Goal: Obtain resource: Download file/media

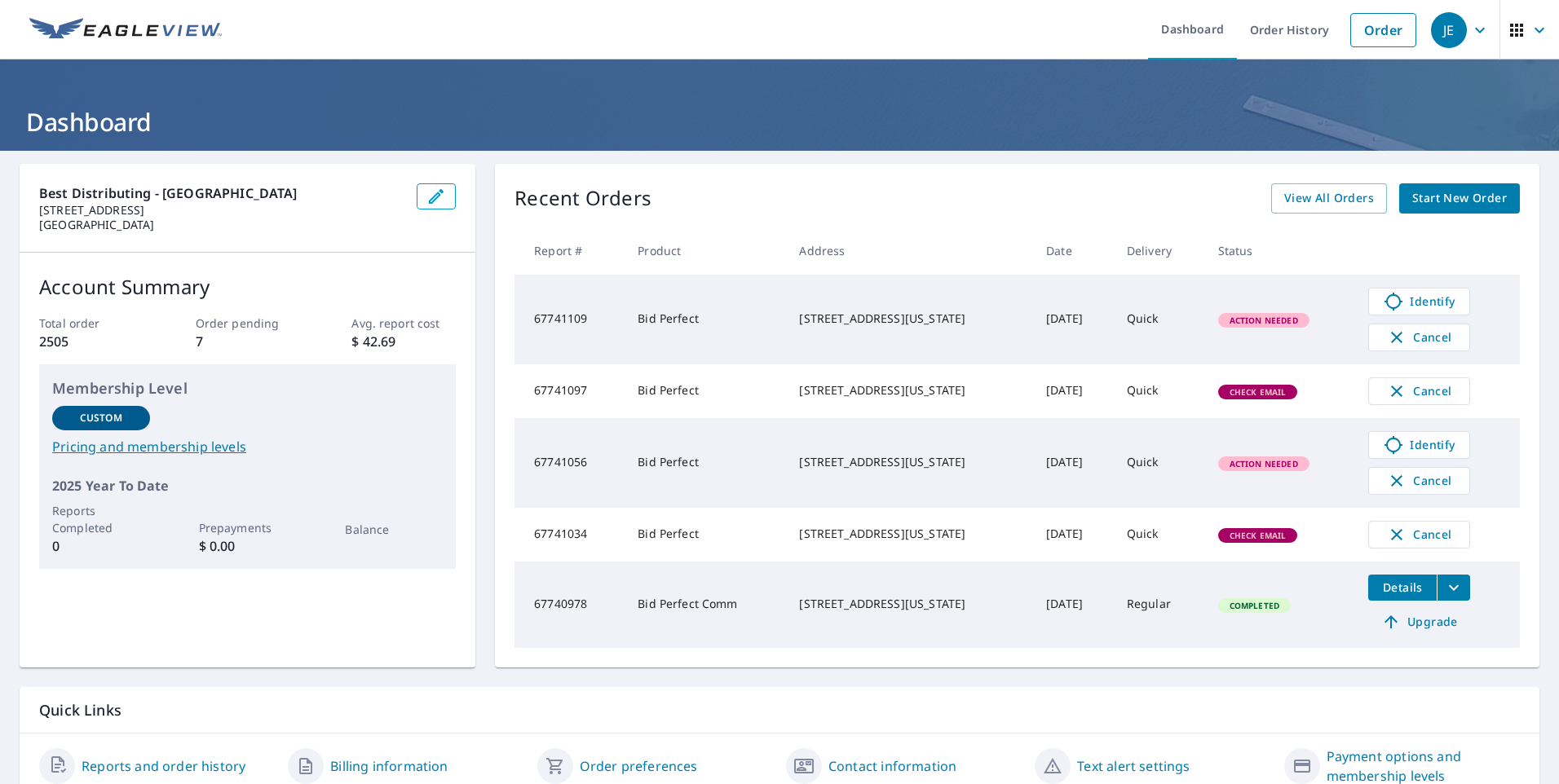
scroll to position [79, 0]
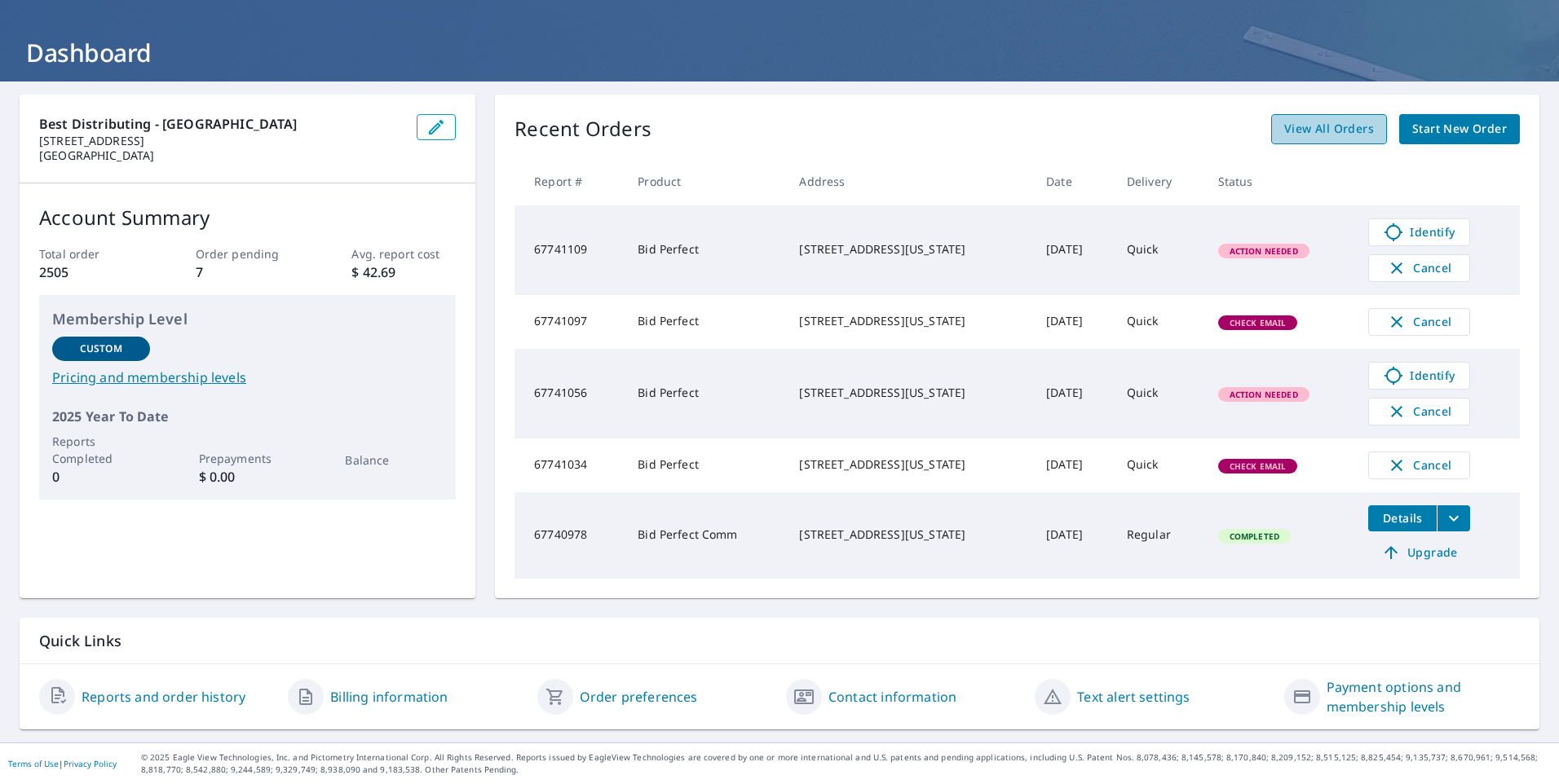
click at [1294, 132] on link "View All Orders" at bounding box center [1329, 130] width 115 height 30
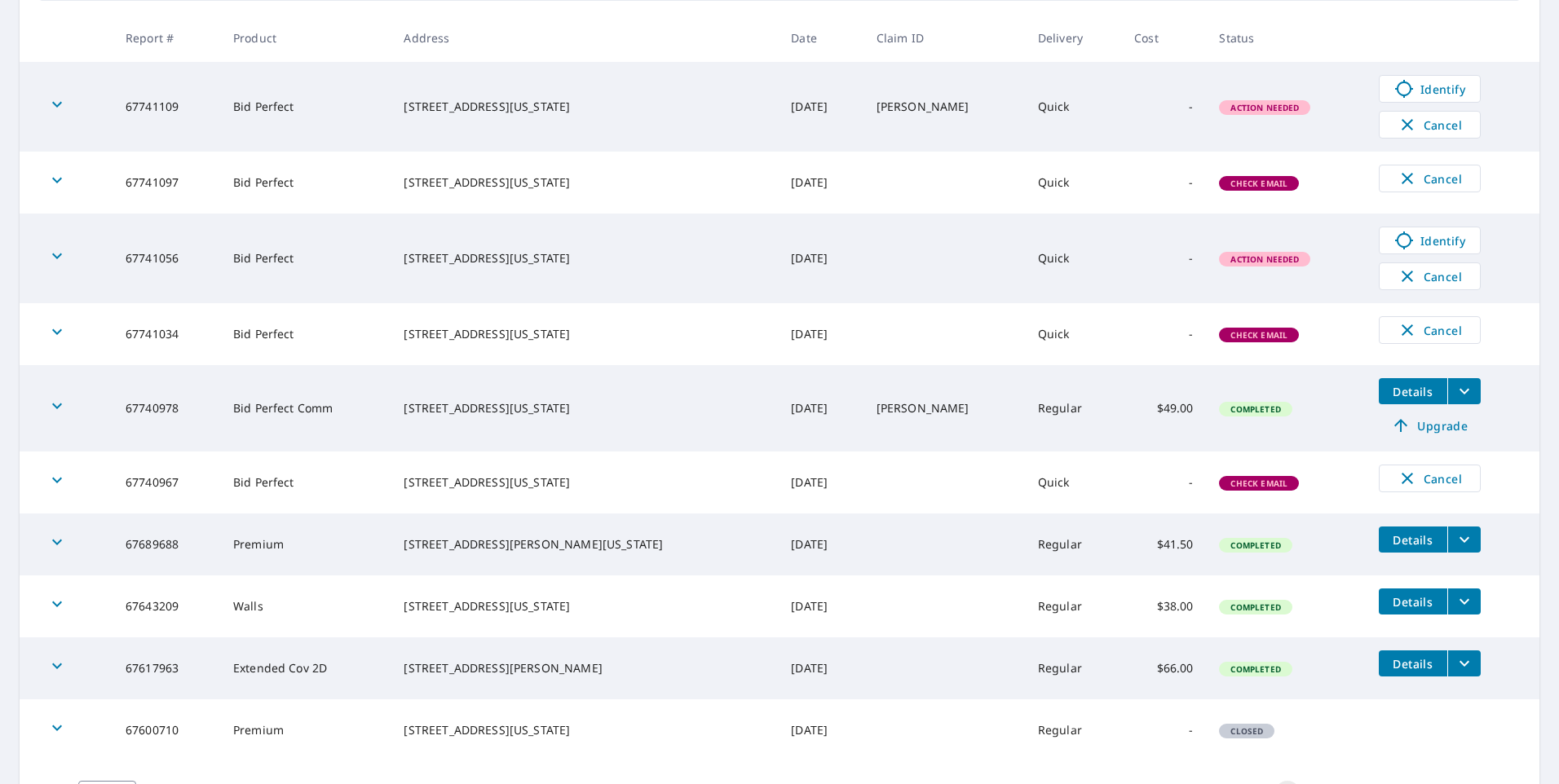
scroll to position [323, 0]
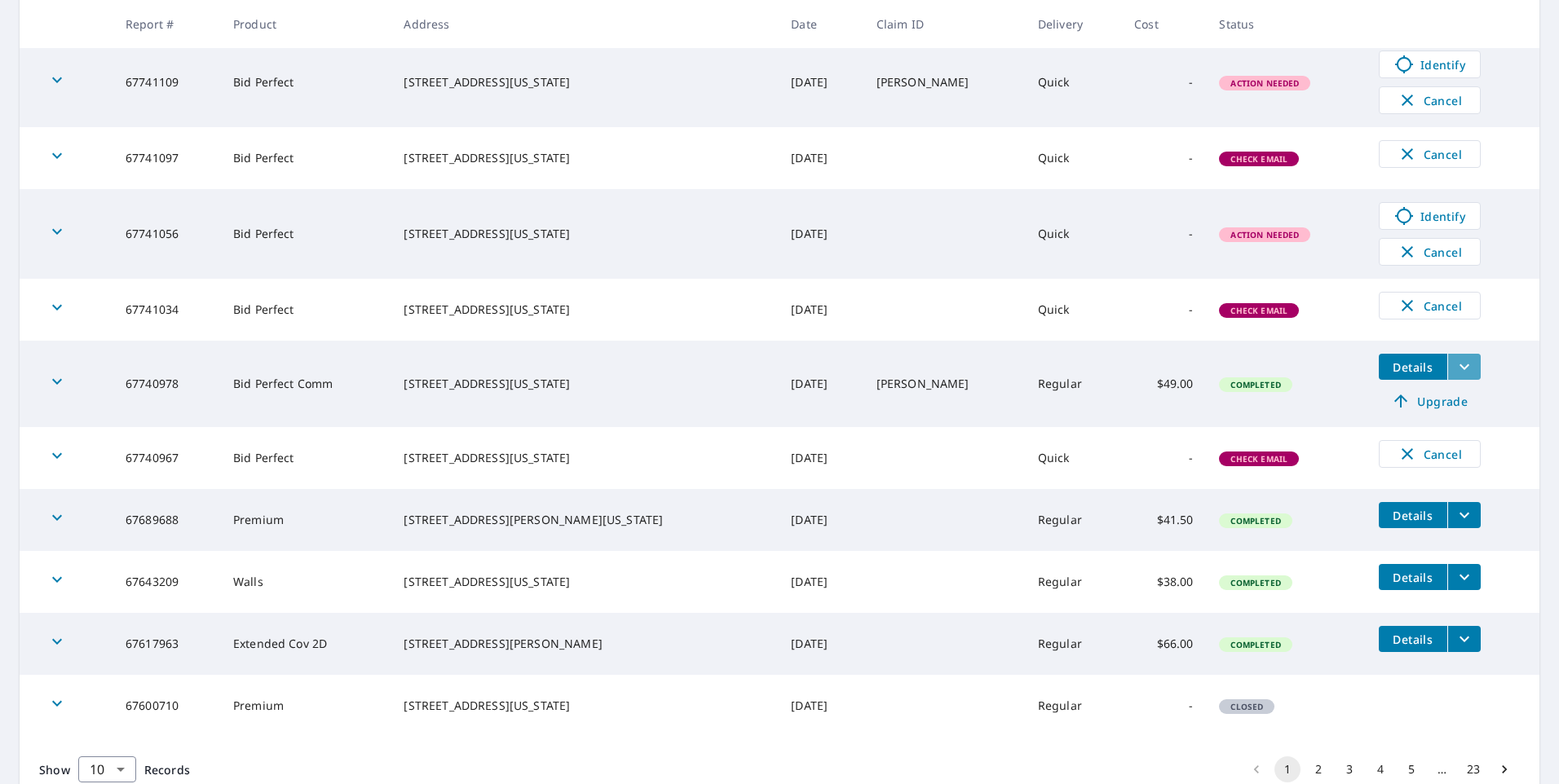
click at [1455, 364] on icon "filesDropdownBtn-67740978" at bounding box center [1465, 367] width 20 height 20
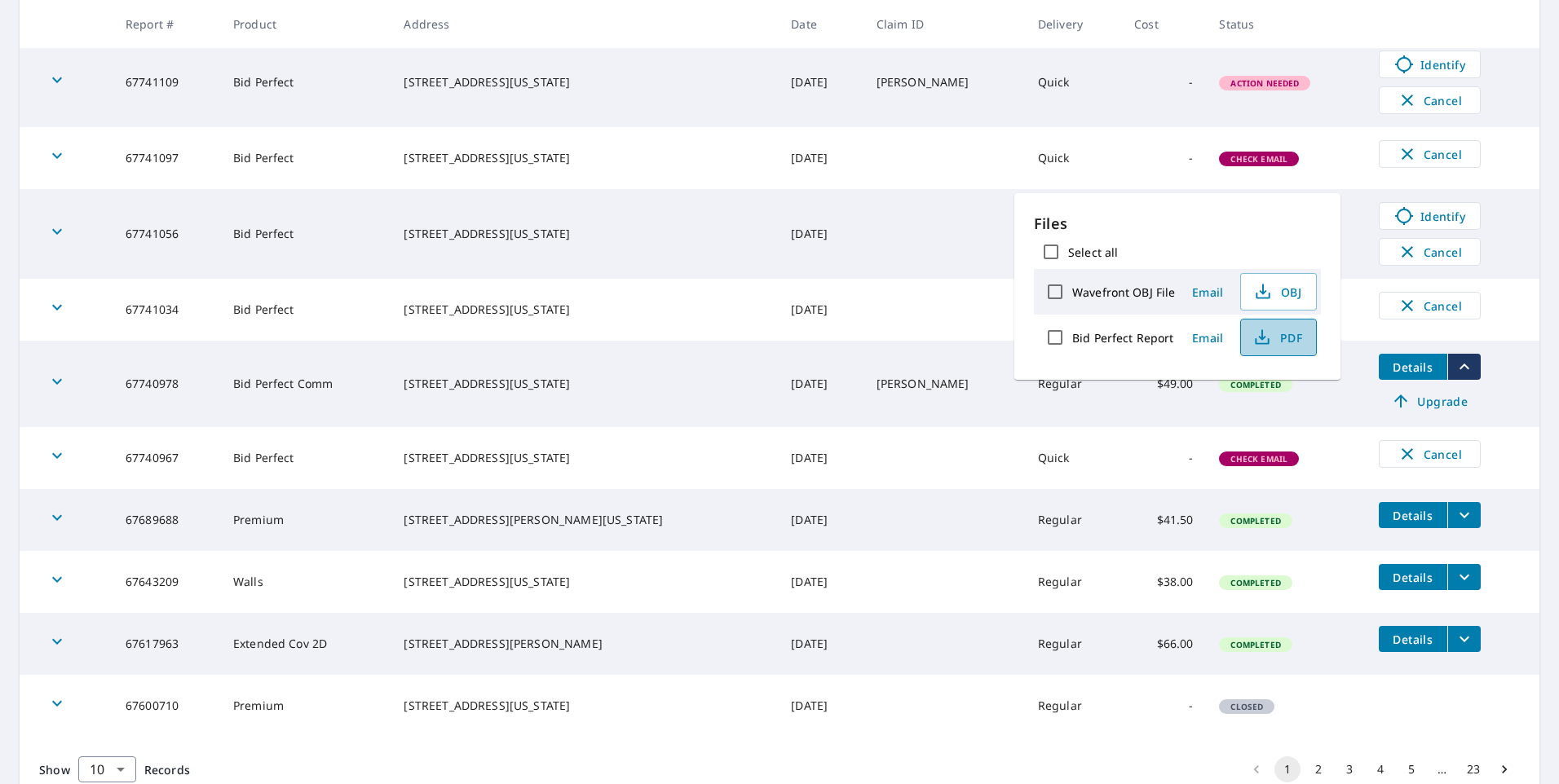
click at [1274, 342] on span "PDF" at bounding box center [1277, 337] width 52 height 20
click at [875, 394] on td "[PERSON_NAME]" at bounding box center [944, 384] width 162 height 86
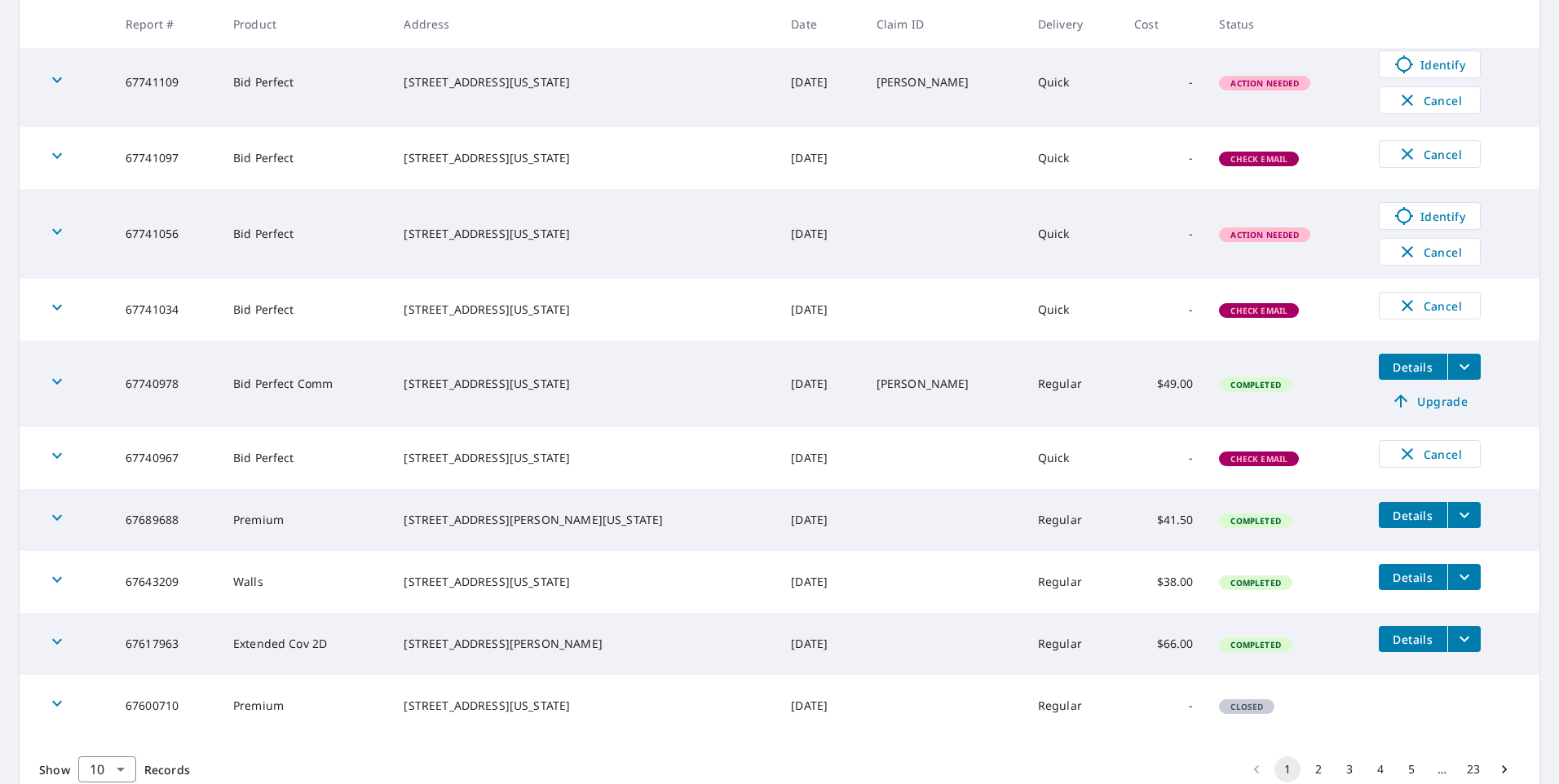
scroll to position [242, 0]
